Goal: Information Seeking & Learning: Check status

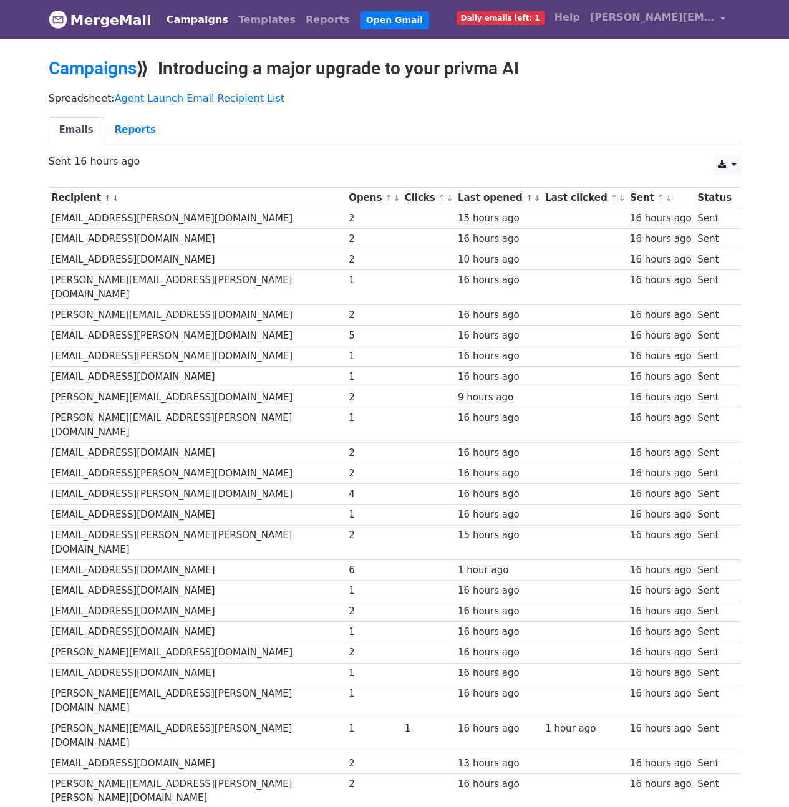
click at [646, 58] on h2 "Campaigns ⟫ Introducing a major upgrade to your privma AI" at bounding box center [395, 68] width 693 height 21
click at [135, 130] on link "Reports" at bounding box center [135, 130] width 62 height 26
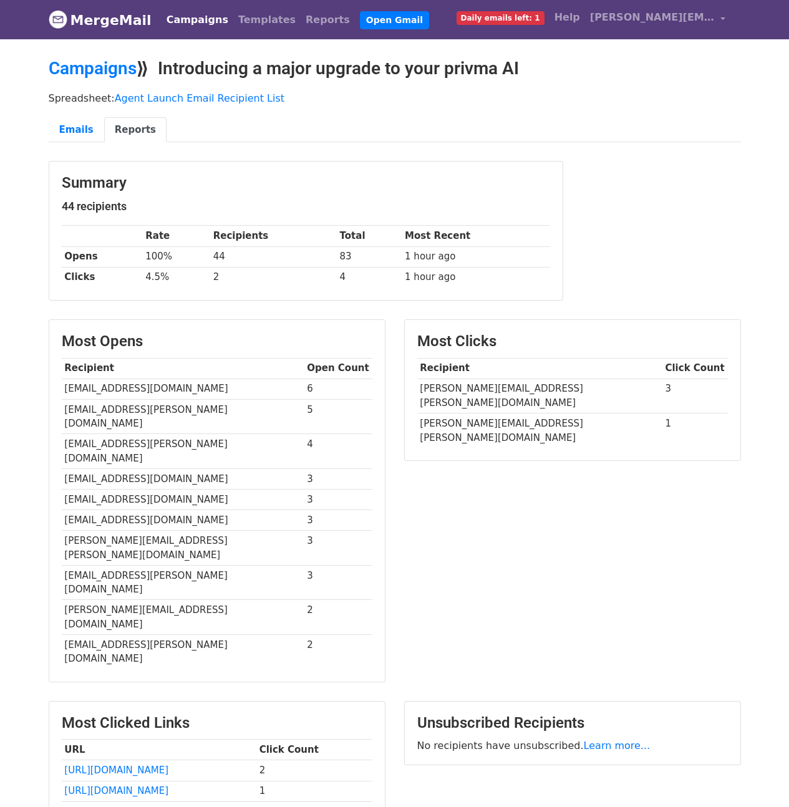
click at [502, 105] on div "Spreadsheet: Agent Launch Email Recipient List Emails Reports" at bounding box center [394, 120] width 711 height 70
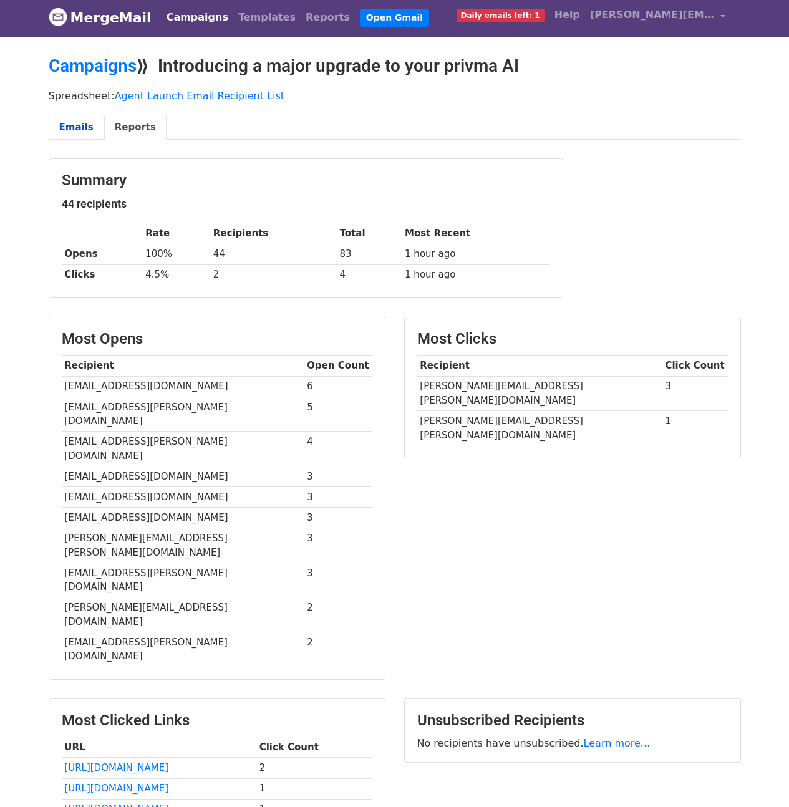
click at [67, 124] on link "Emails" at bounding box center [77, 128] width 56 height 26
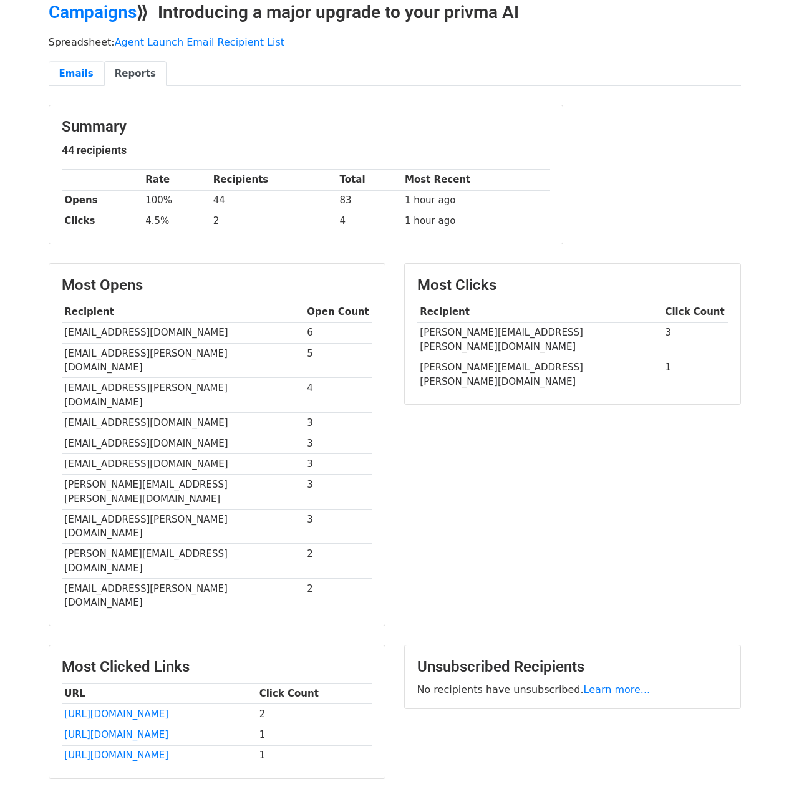
scroll to position [57, 0]
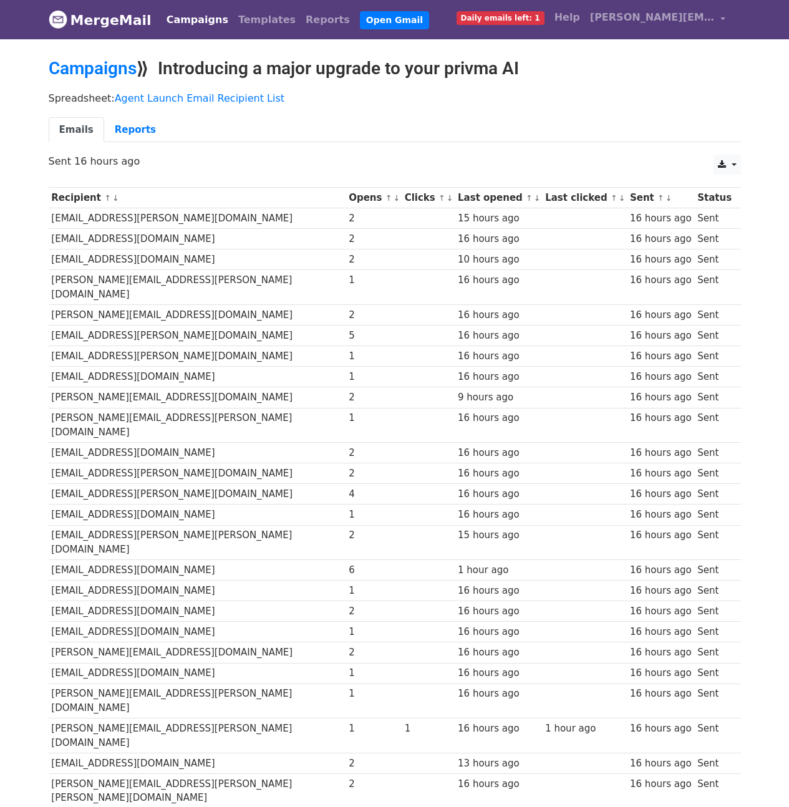
click at [466, 83] on div "Campaigns ⟫ Introducing a major upgrade to your privma AI" at bounding box center [394, 71] width 711 height 27
